Goal: Task Accomplishment & Management: Use online tool/utility

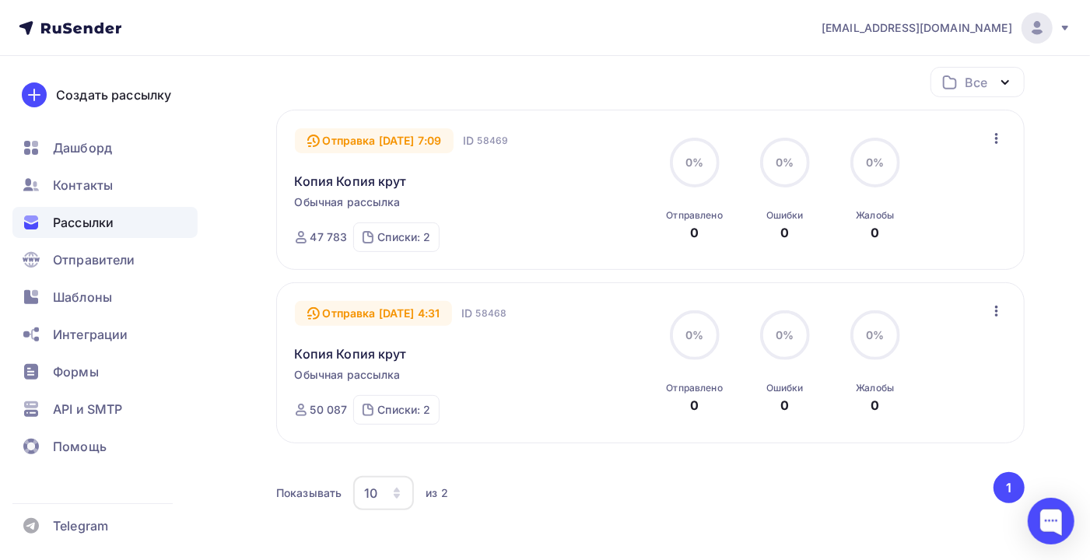
scroll to position [94, 0]
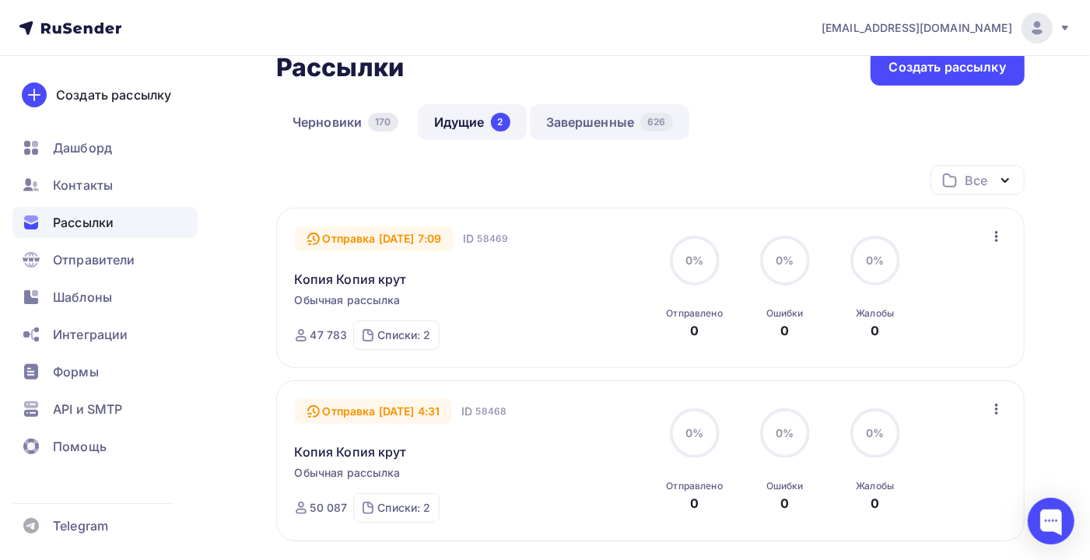
click at [616, 125] on link "Завершенные 626" at bounding box center [610, 122] width 160 height 36
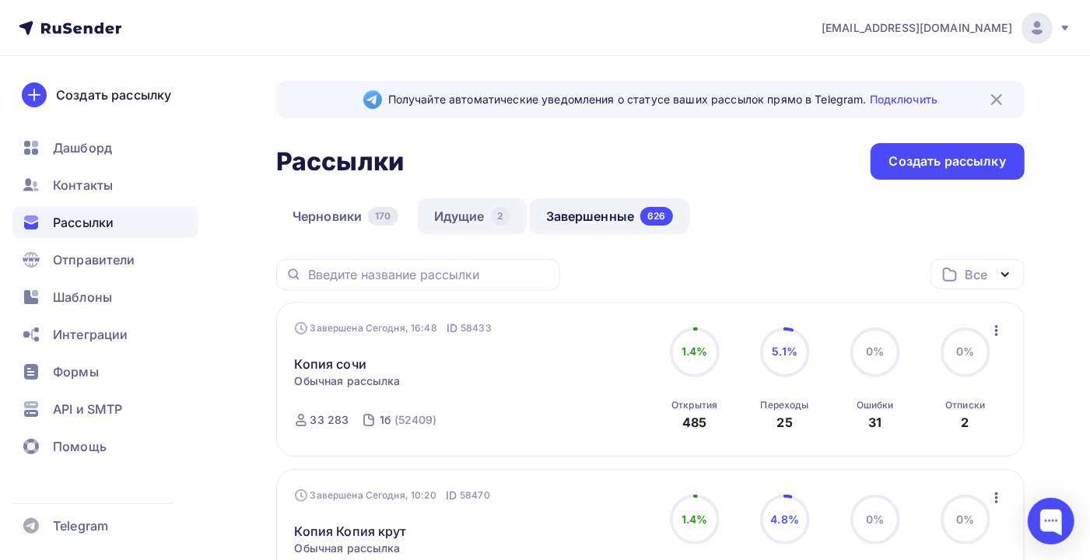
click at [455, 213] on link "Идущие 2" at bounding box center [472, 216] width 109 height 36
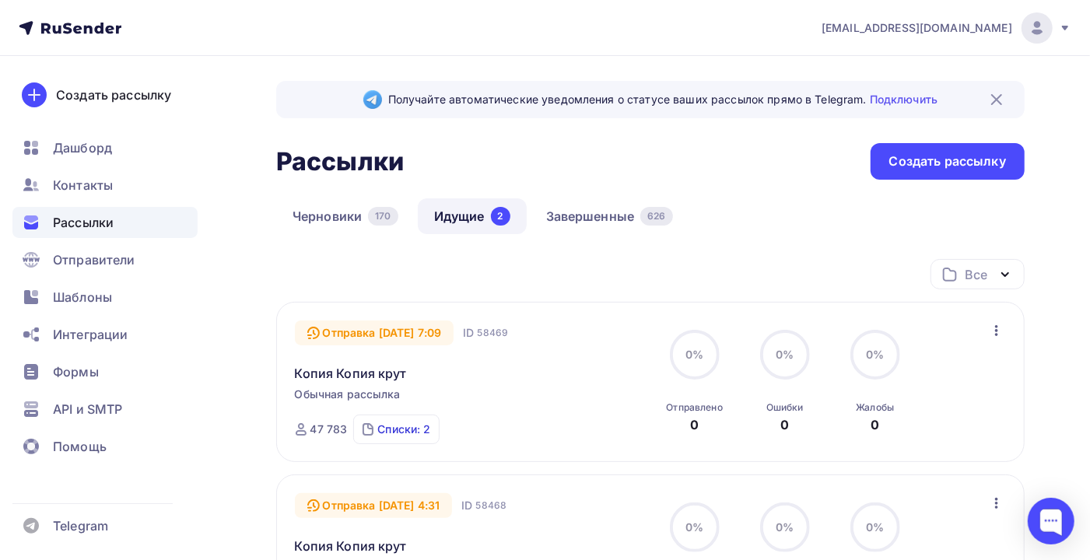
click at [388, 432] on div "Списки: 2" at bounding box center [403, 430] width 53 height 16
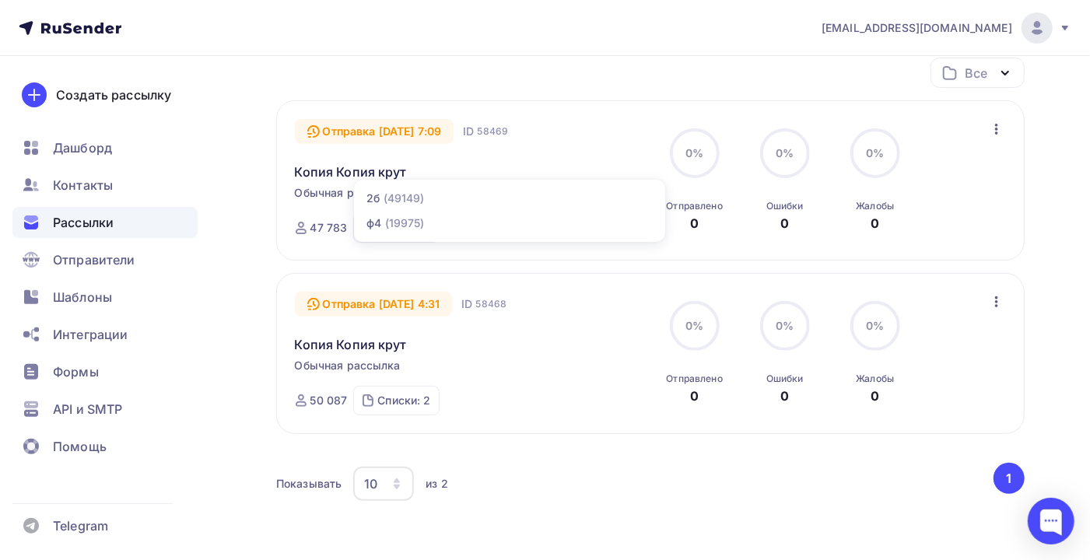
scroll to position [207, 0]
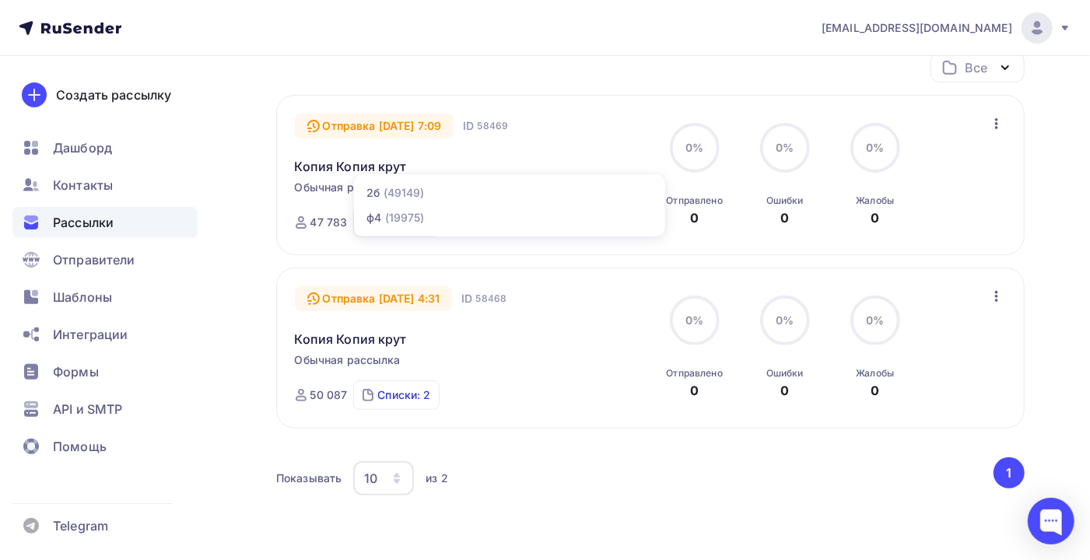
click at [396, 391] on div "Списки: 2" at bounding box center [403, 396] width 53 height 16
click at [587, 477] on div "Показывать 10 10 20 50 100 из 2" at bounding box center [633, 479] width 715 height 36
click at [78, 216] on span "Рассылки" at bounding box center [83, 222] width 61 height 19
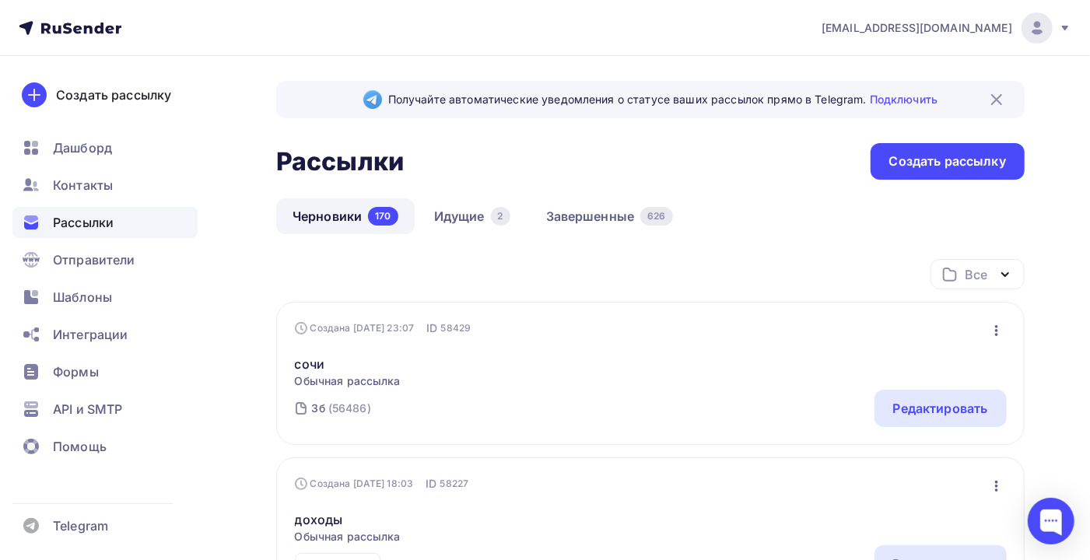
click at [325, 215] on link "Черновики 170" at bounding box center [345, 216] width 139 height 36
click at [441, 216] on link "Идущие 2" at bounding box center [472, 216] width 109 height 36
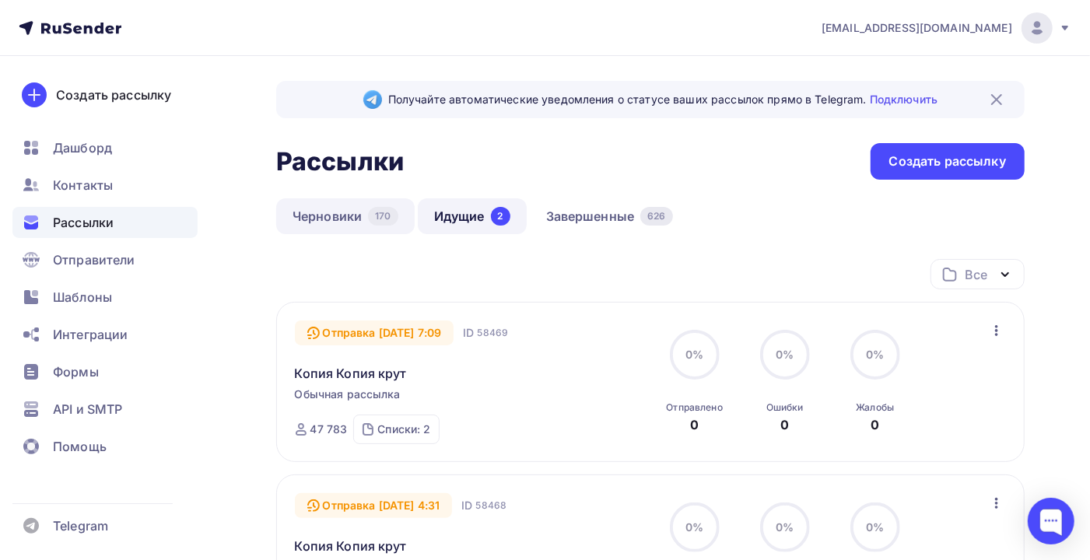
click at [321, 209] on link "Черновики 170" at bounding box center [345, 216] width 139 height 36
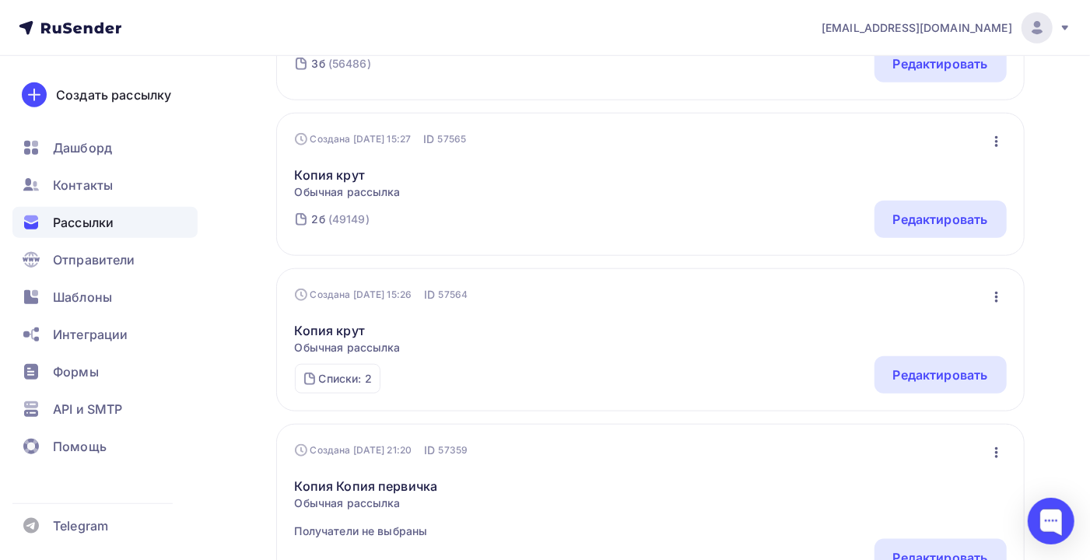
scroll to position [934, 0]
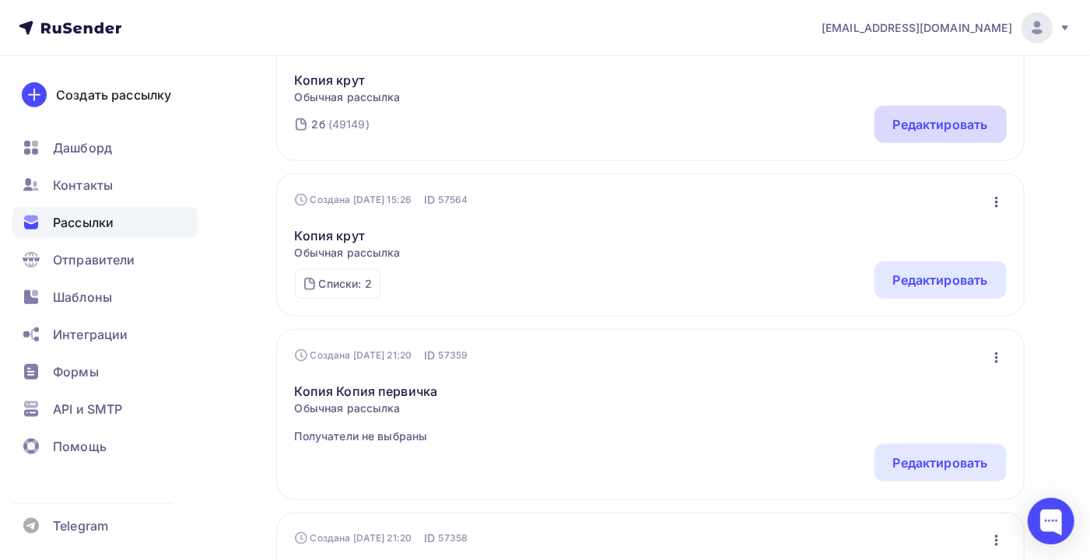
click at [973, 128] on div "Редактировать" at bounding box center [940, 124] width 95 height 19
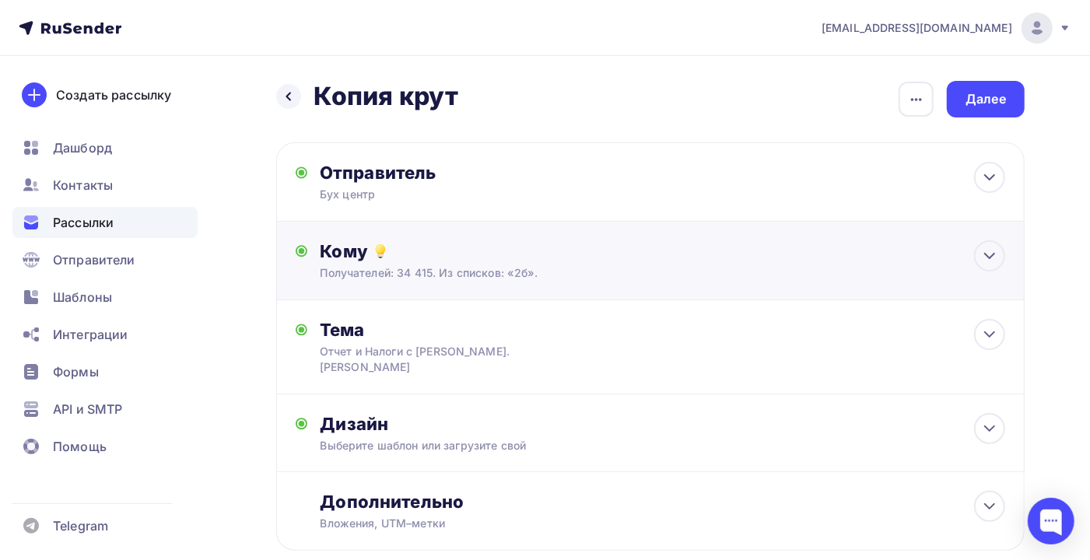
click at [433, 279] on div "Получателей: 34 415. Из списков: «2б»." at bounding box center [628, 273] width 616 height 16
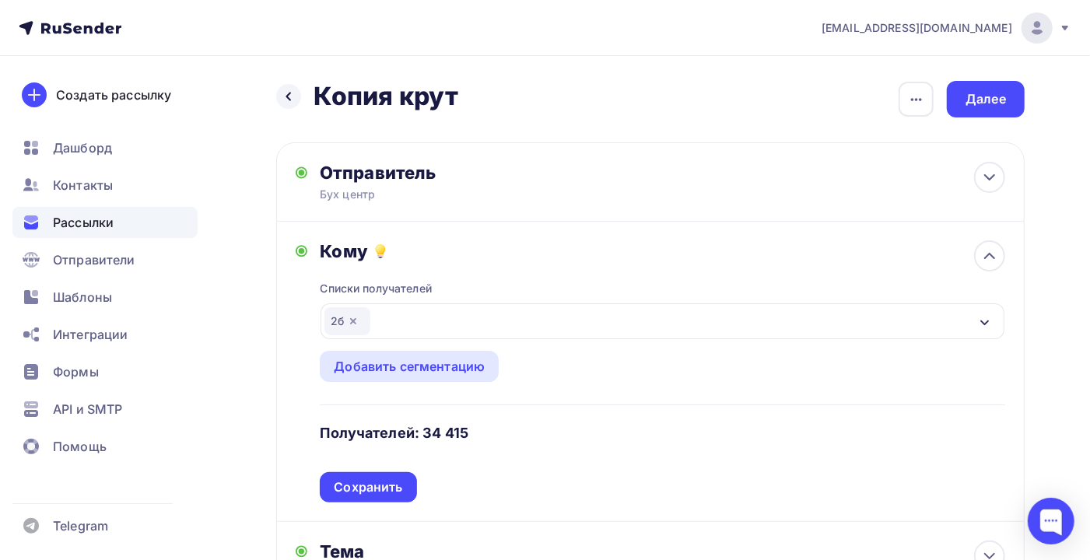
click at [356, 320] on icon "button" at bounding box center [353, 321] width 12 height 12
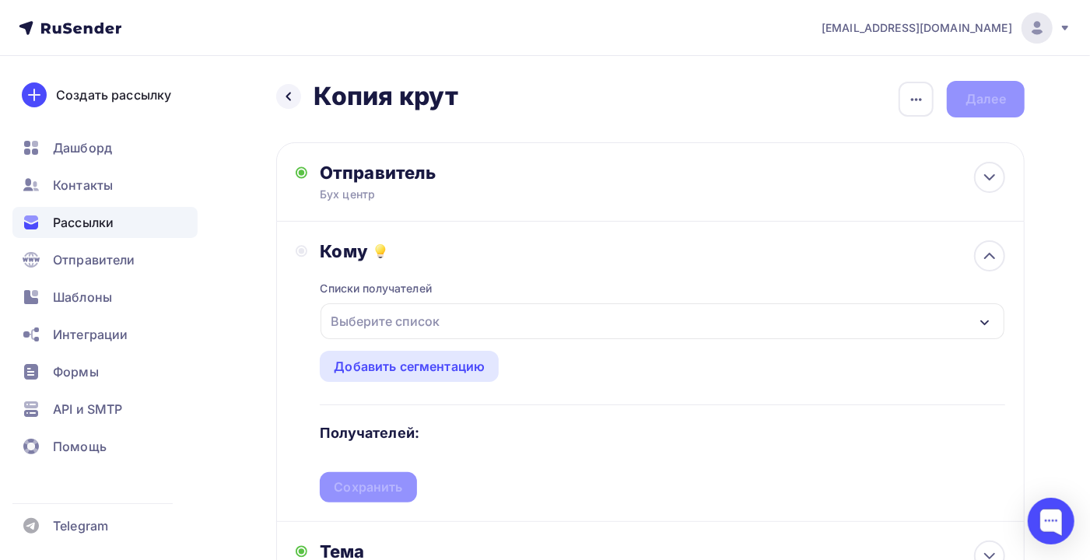
click at [374, 320] on div "Выберите список" at bounding box center [385, 321] width 121 height 28
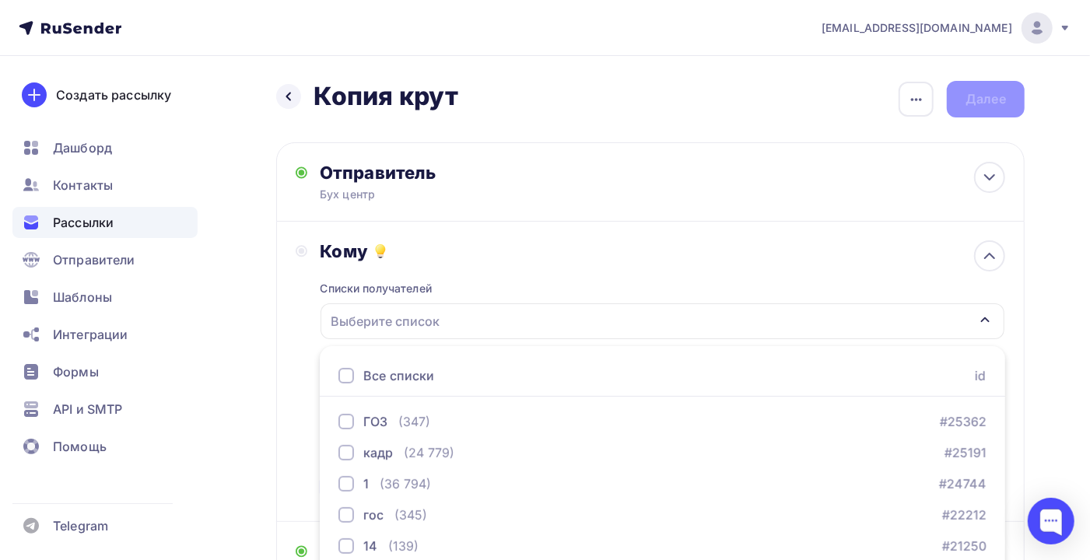
scroll to position [189, 0]
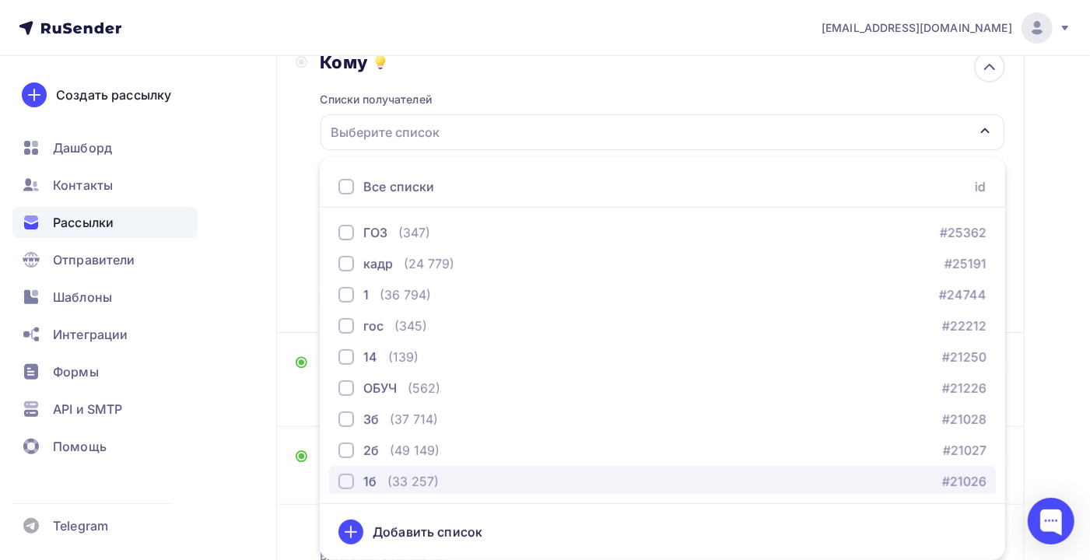
click at [377, 486] on div "1б (33 257)" at bounding box center [389, 481] width 100 height 19
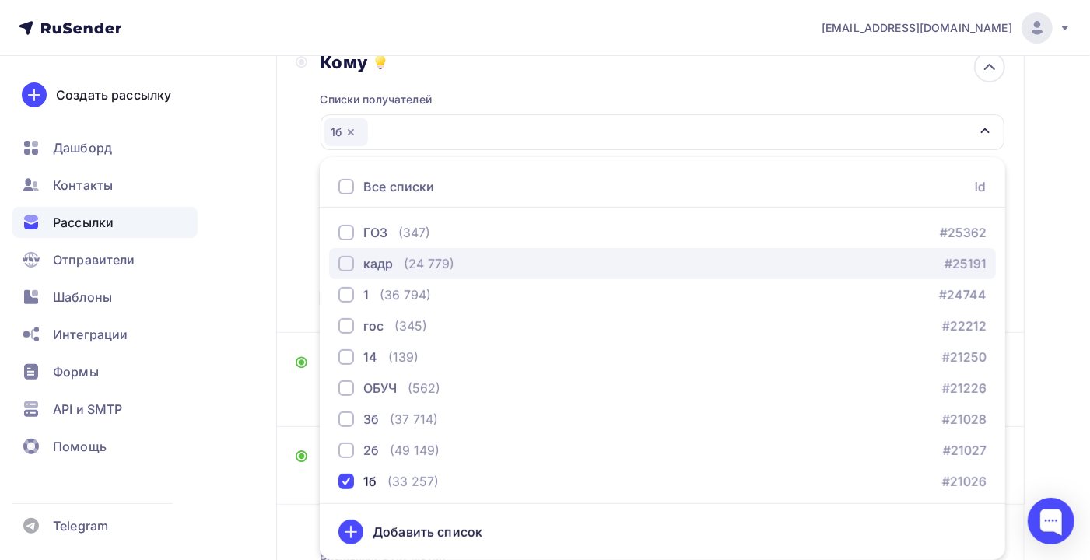
click at [459, 270] on div "кадр (24 779) #25191" at bounding box center [663, 263] width 648 height 19
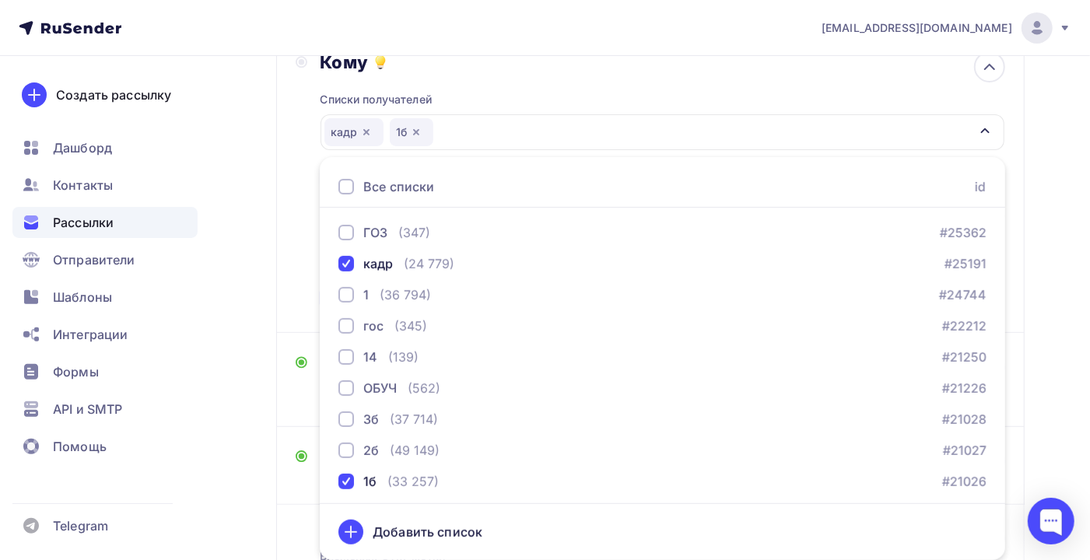
click at [1050, 332] on div "Назад Копия крут Копия крут Закончить позже Переименовать рассылку Удалить Дале…" at bounding box center [545, 275] width 1090 height 817
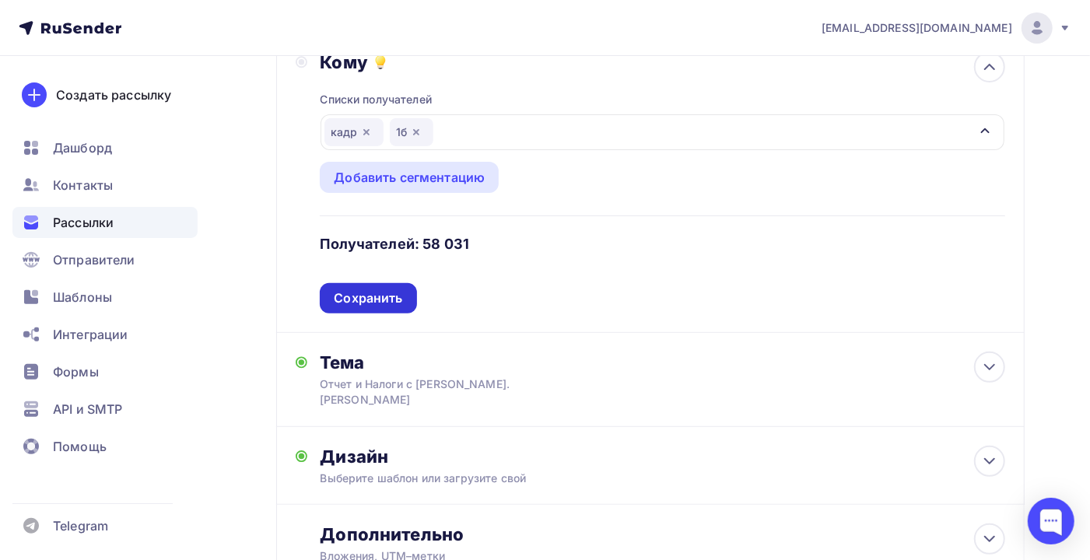
click at [349, 303] on div "Сохранить" at bounding box center [368, 299] width 68 height 18
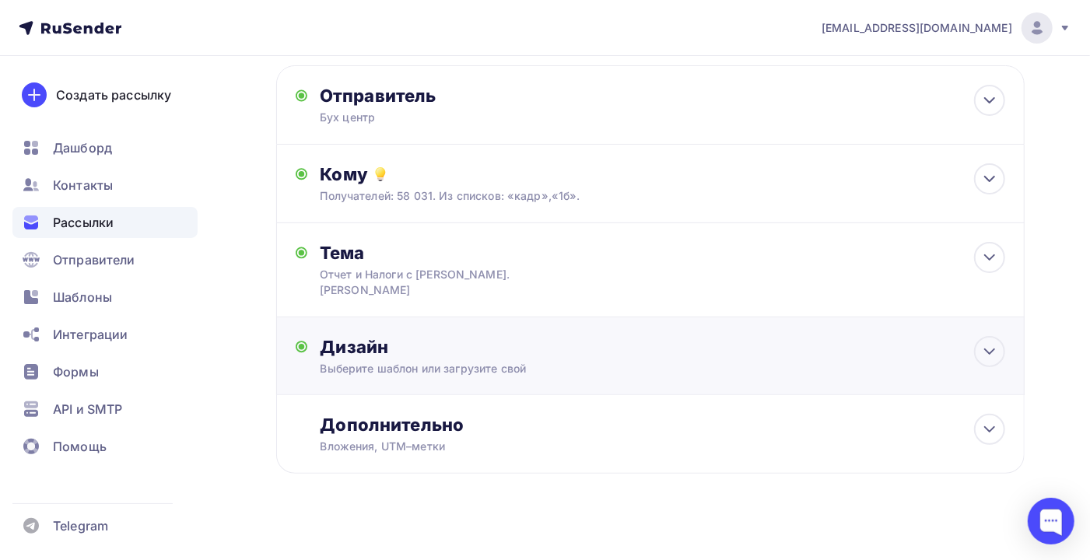
click at [502, 367] on div "Дизайн Выберите шаблон или загрузите свой Размер письма: 122 Kb Заменить шаблон…" at bounding box center [651, 365] width 710 height 58
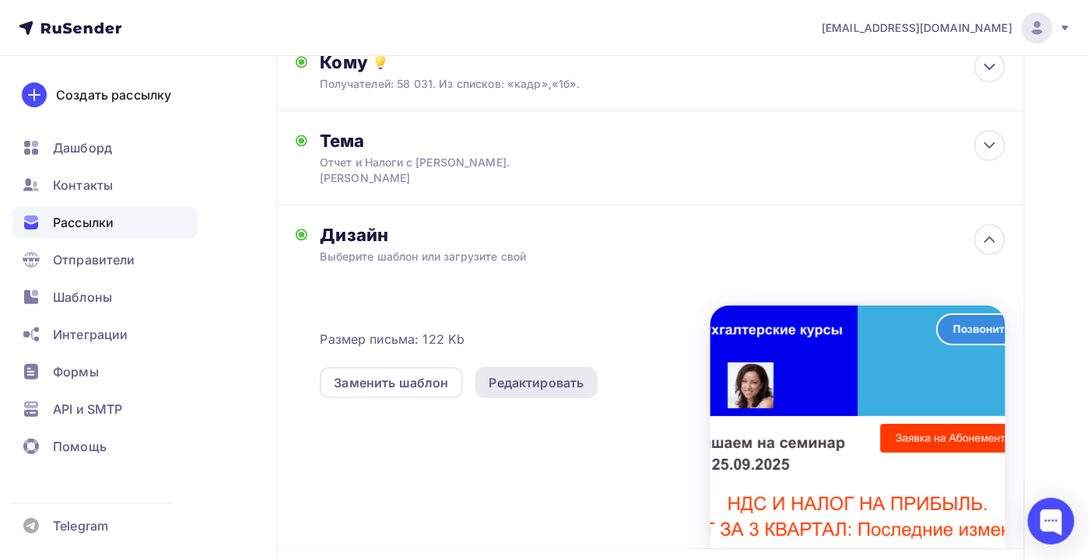
click at [528, 374] on div "Редактировать" at bounding box center [537, 383] width 95 height 19
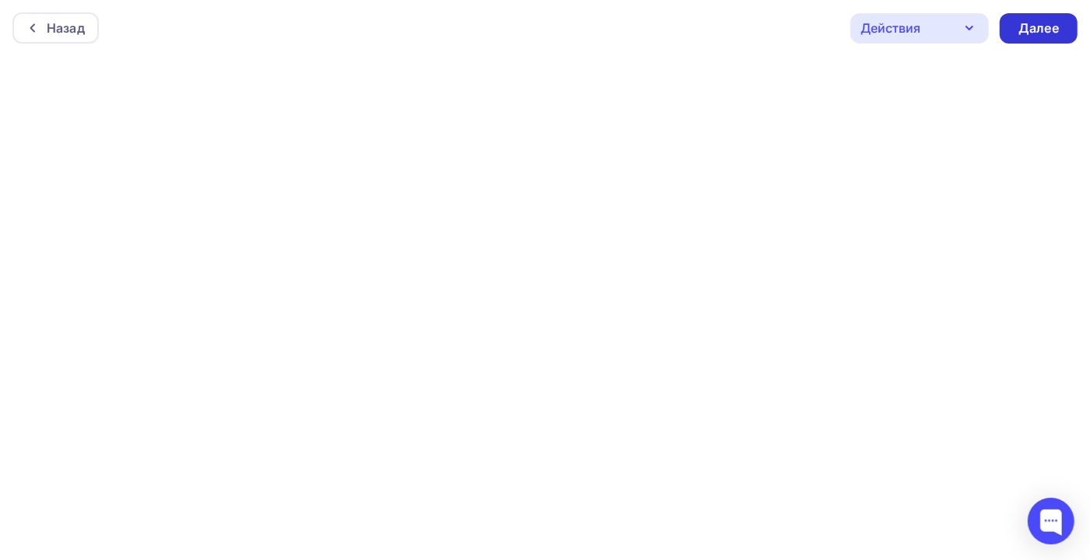
click at [1038, 23] on div "Далее" at bounding box center [1039, 28] width 40 height 18
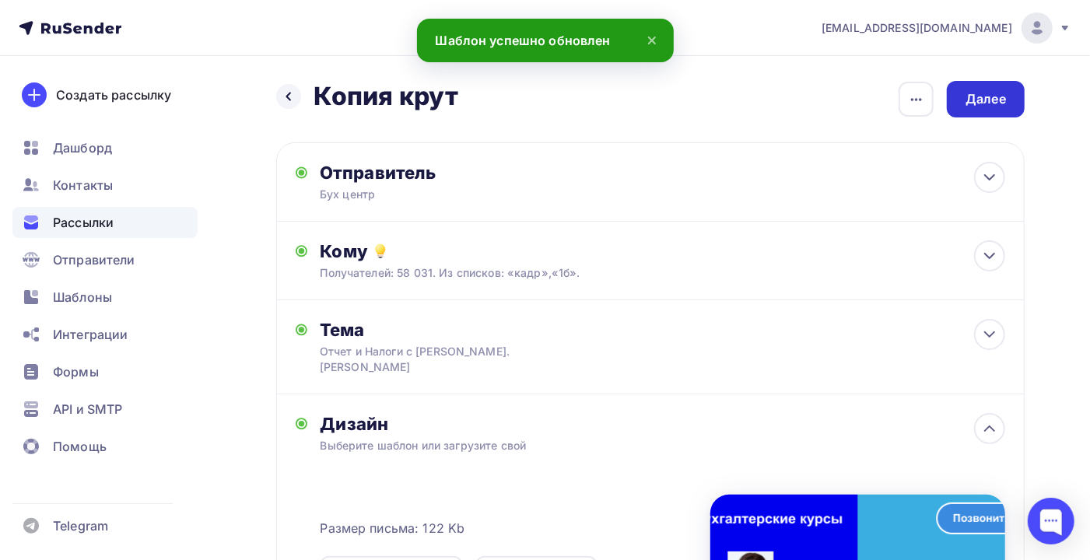
click at [974, 94] on div "Далее" at bounding box center [986, 99] width 40 height 18
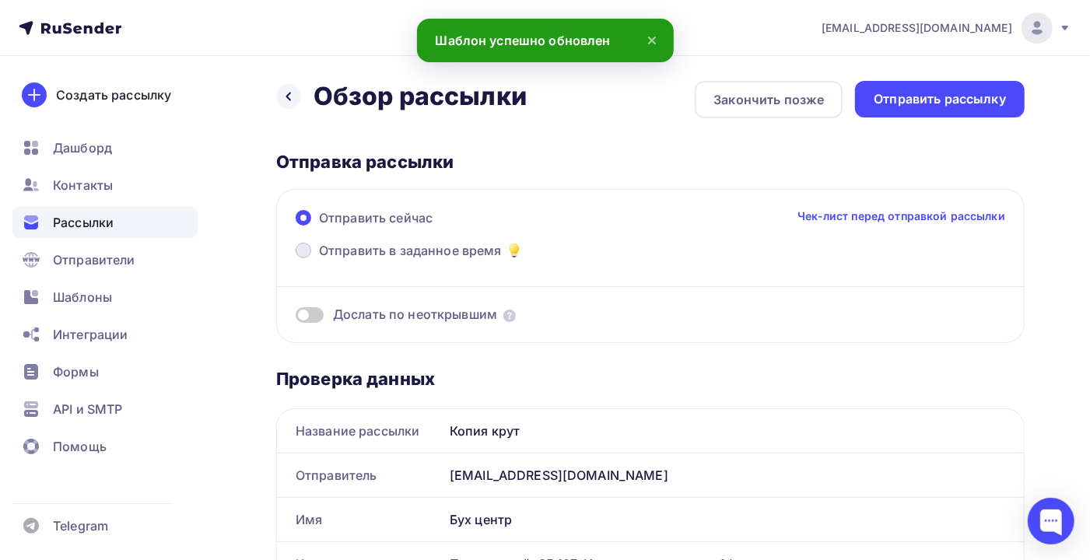
click at [334, 244] on span "Отправить в заданное время" at bounding box center [410, 250] width 183 height 19
click at [319, 260] on input "Отправить в заданное время" at bounding box center [319, 260] width 0 height 0
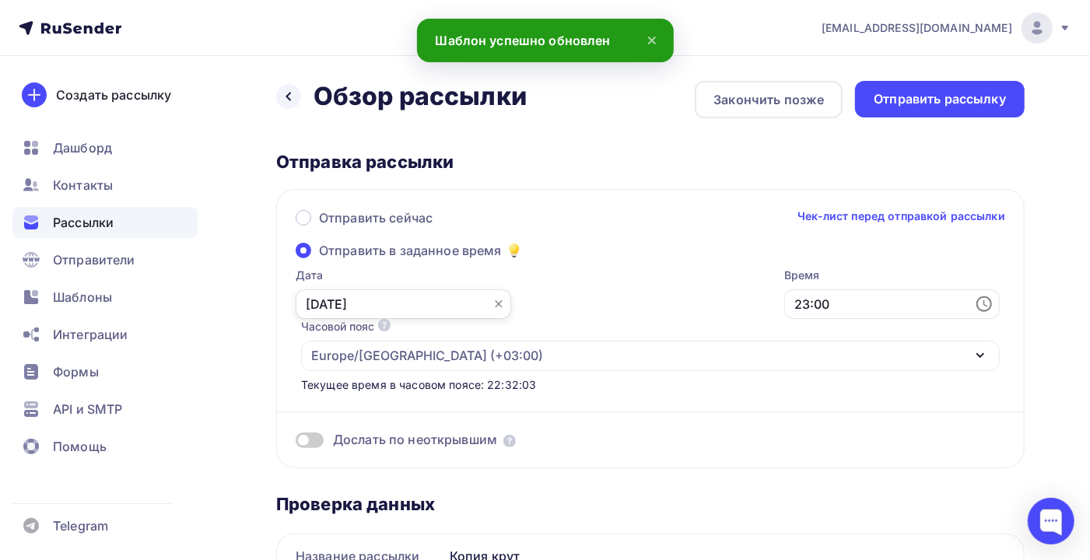
click at [329, 299] on input "[DATE]" at bounding box center [404, 305] width 216 height 30
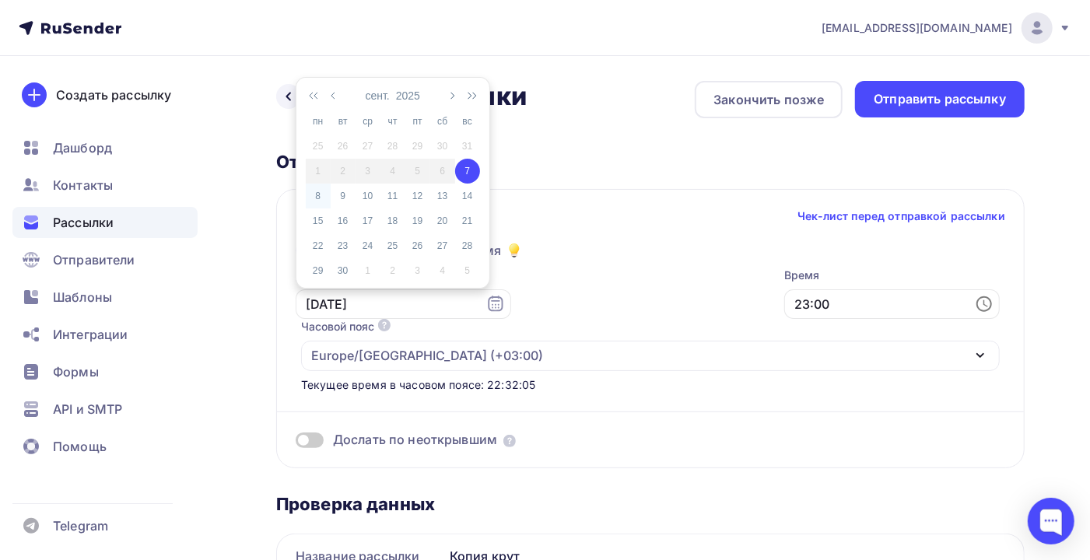
click at [319, 197] on div "8" at bounding box center [318, 196] width 25 height 14
type input "[DATE]"
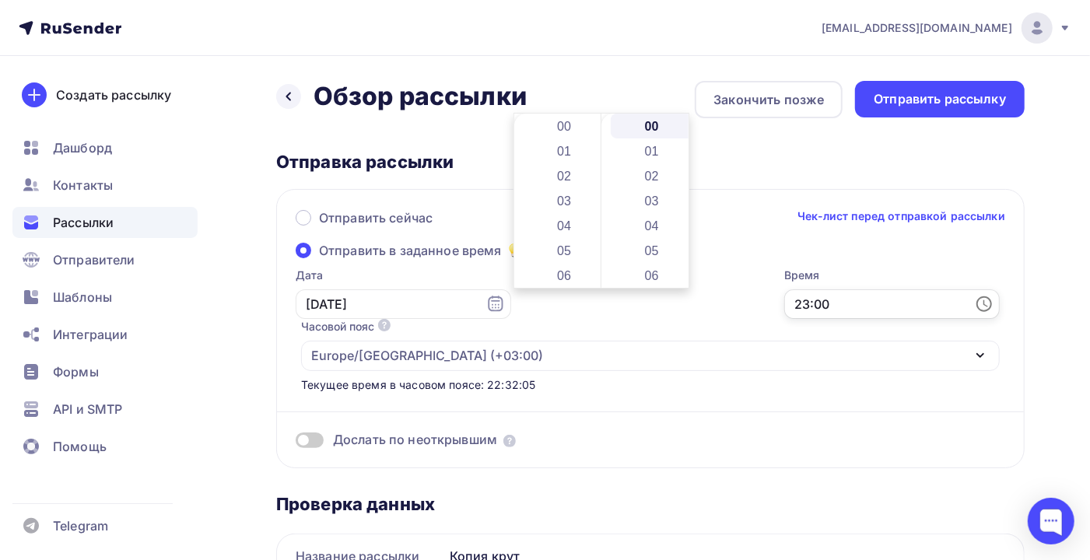
click at [785, 301] on input "23:00" at bounding box center [893, 305] width 216 height 30
click at [571, 226] on li "08" at bounding box center [566, 221] width 84 height 25
click at [659, 280] on li "23" at bounding box center [653, 284] width 84 height 25
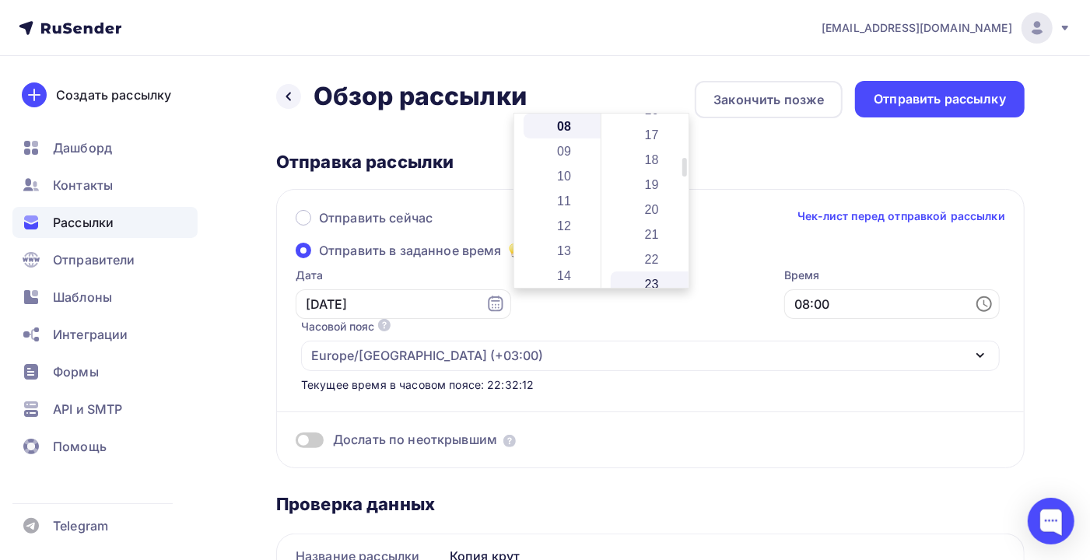
type input "08:23"
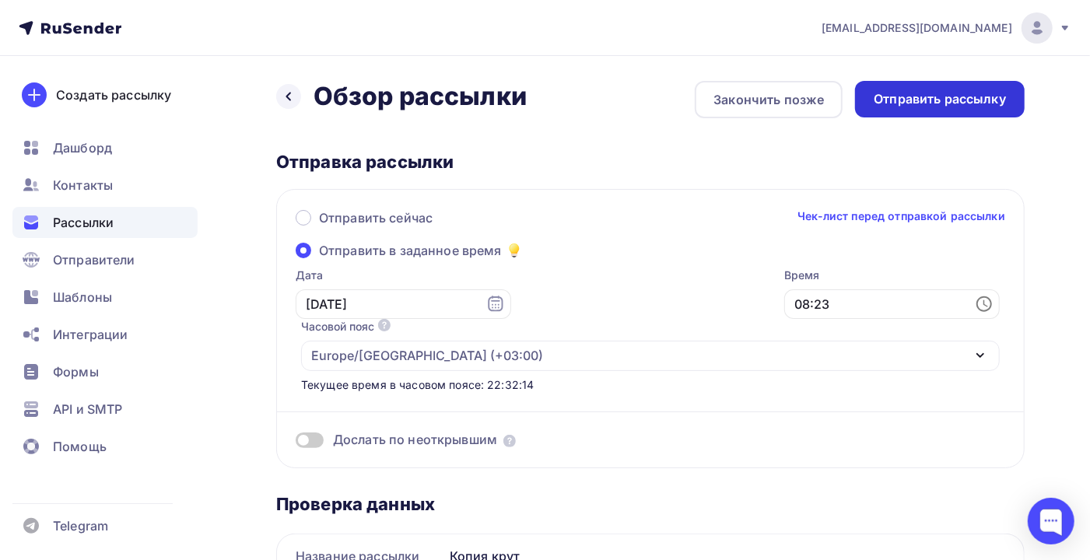
click at [942, 94] on div "Отправить рассылку" at bounding box center [940, 99] width 132 height 18
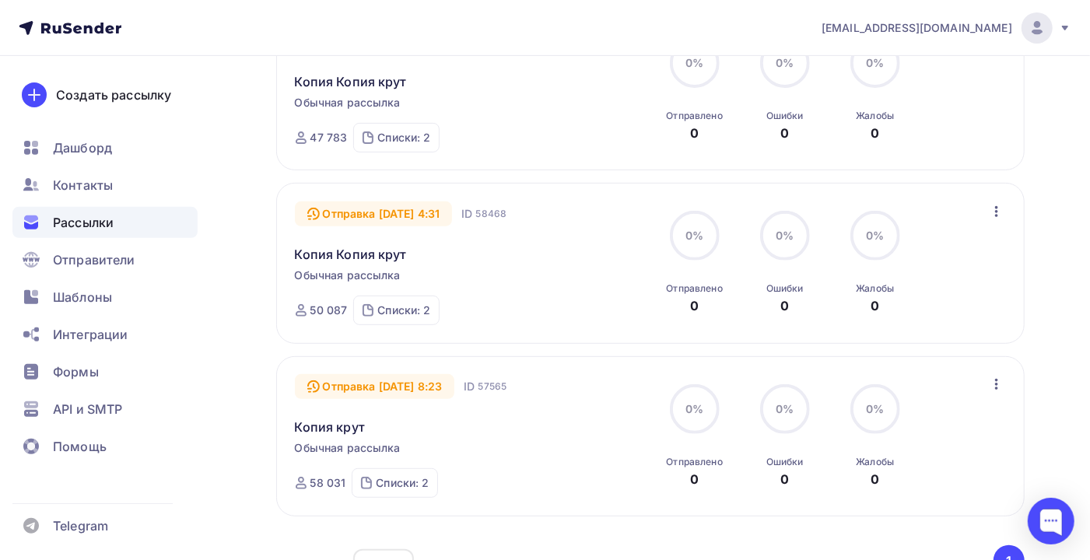
scroll to position [311, 0]
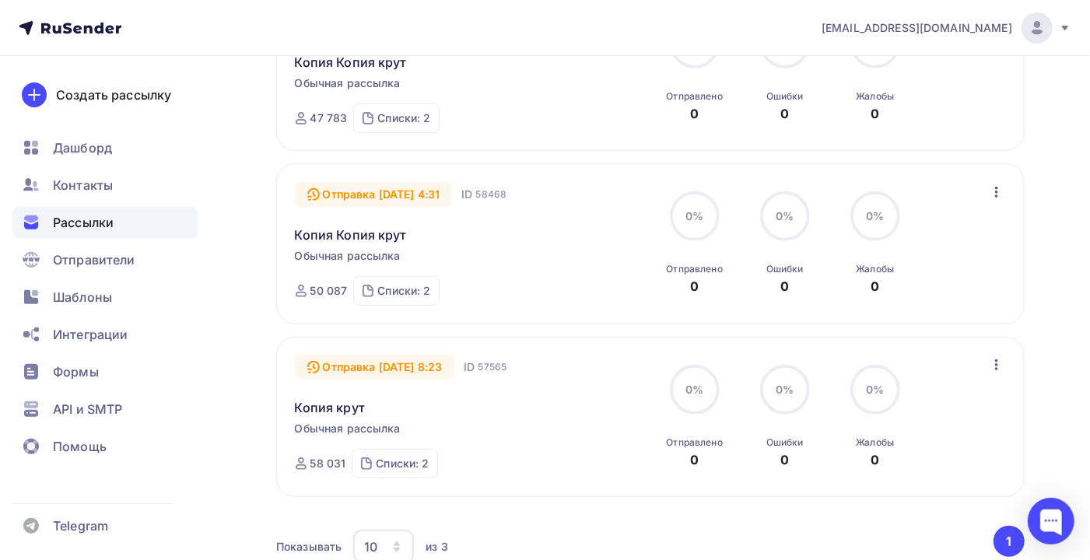
click at [97, 213] on span "Рассылки" at bounding box center [83, 222] width 61 height 19
